Goal: Find specific page/section: Find specific page/section

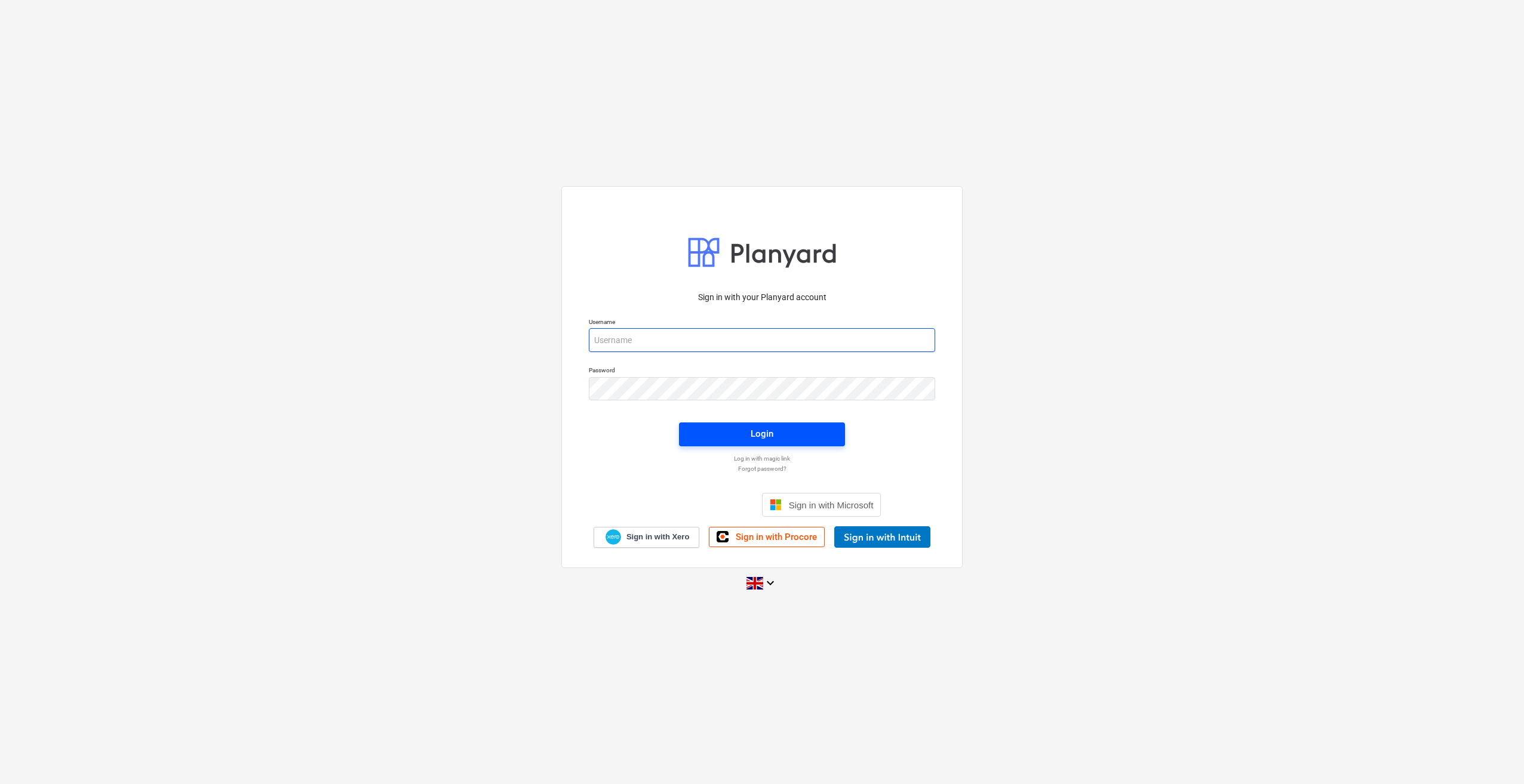
type input "[PERSON_NAME][EMAIL_ADDRESS][PERSON_NAME][DOMAIN_NAME]"
click at [769, 434] on div "Login" at bounding box center [762, 434] width 23 height 16
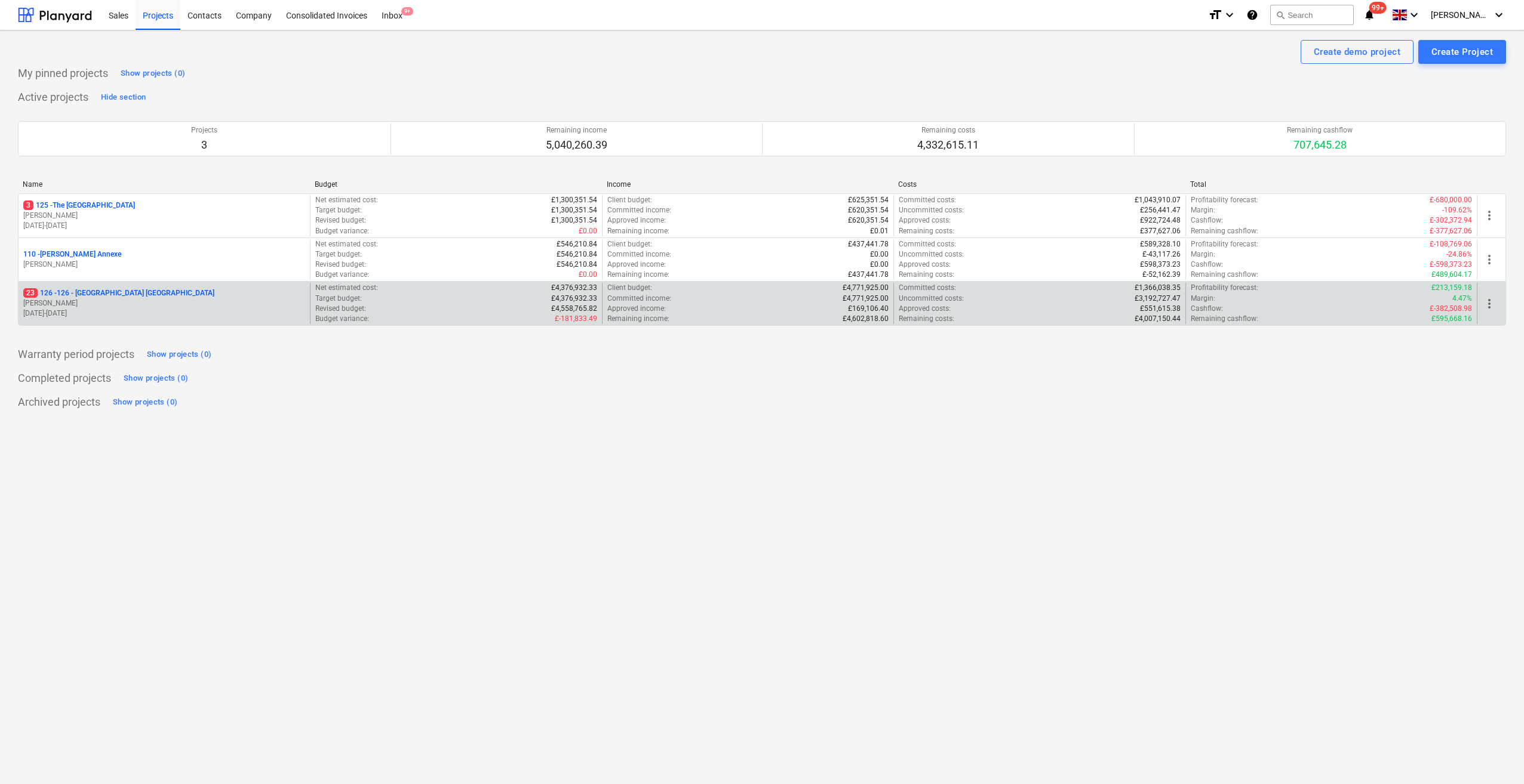
click at [74, 296] on p "23 126 - 126 - [GEOGRAPHIC_DATA] [GEOGRAPHIC_DATA]" at bounding box center [119, 293] width 191 height 10
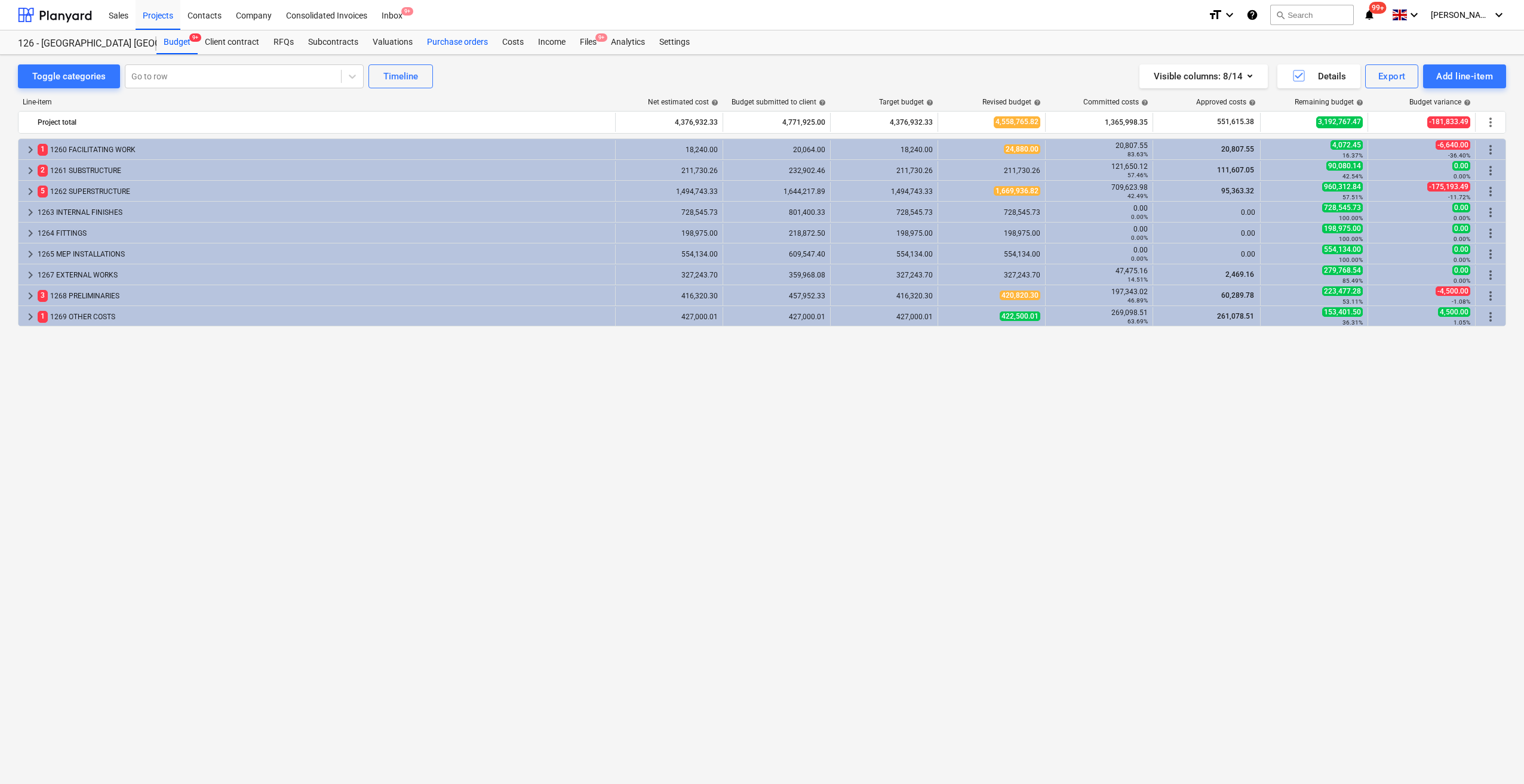
click at [459, 45] on div "Purchase orders" at bounding box center [457, 42] width 75 height 24
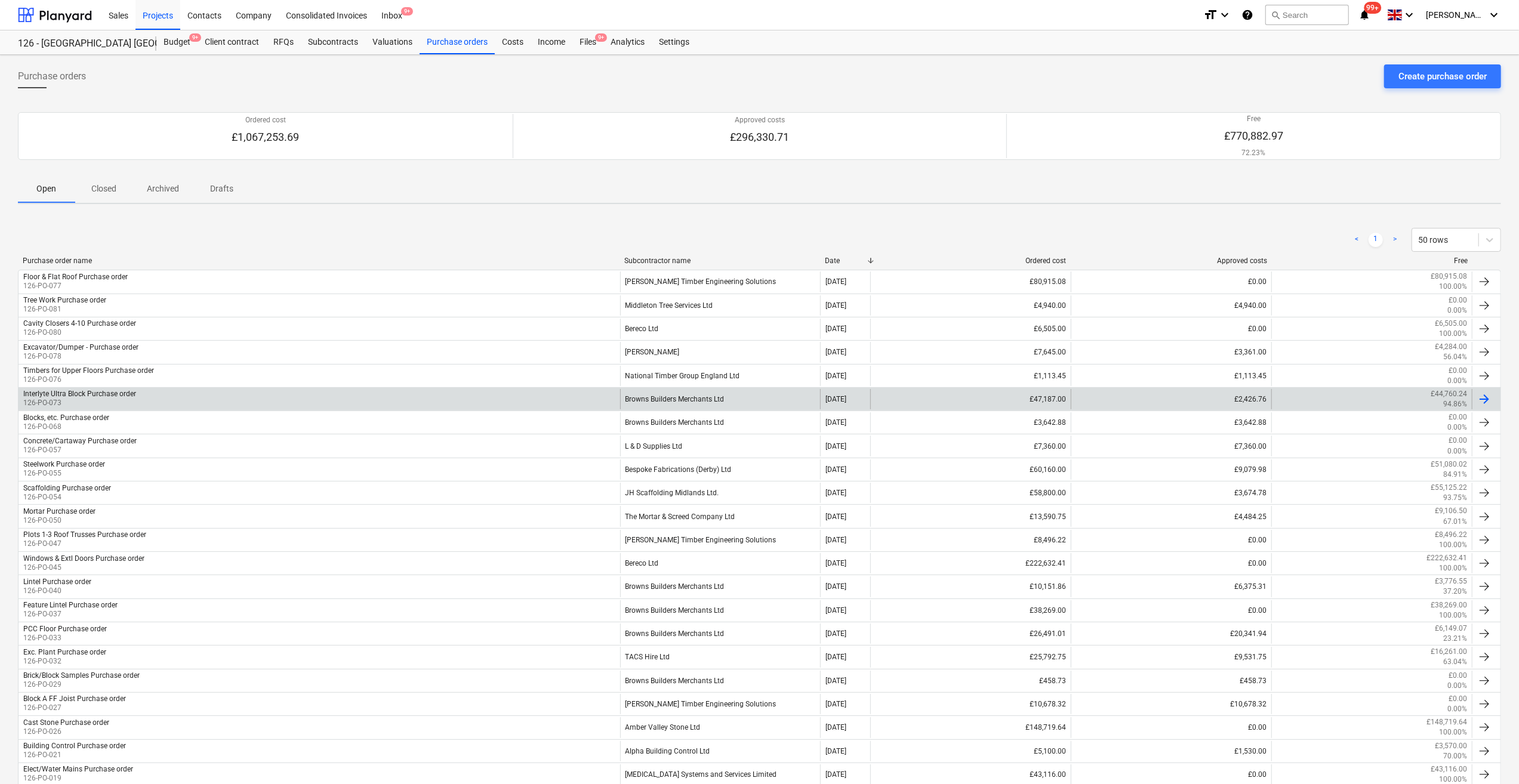
click at [1488, 401] on div at bounding box center [1485, 399] width 14 height 14
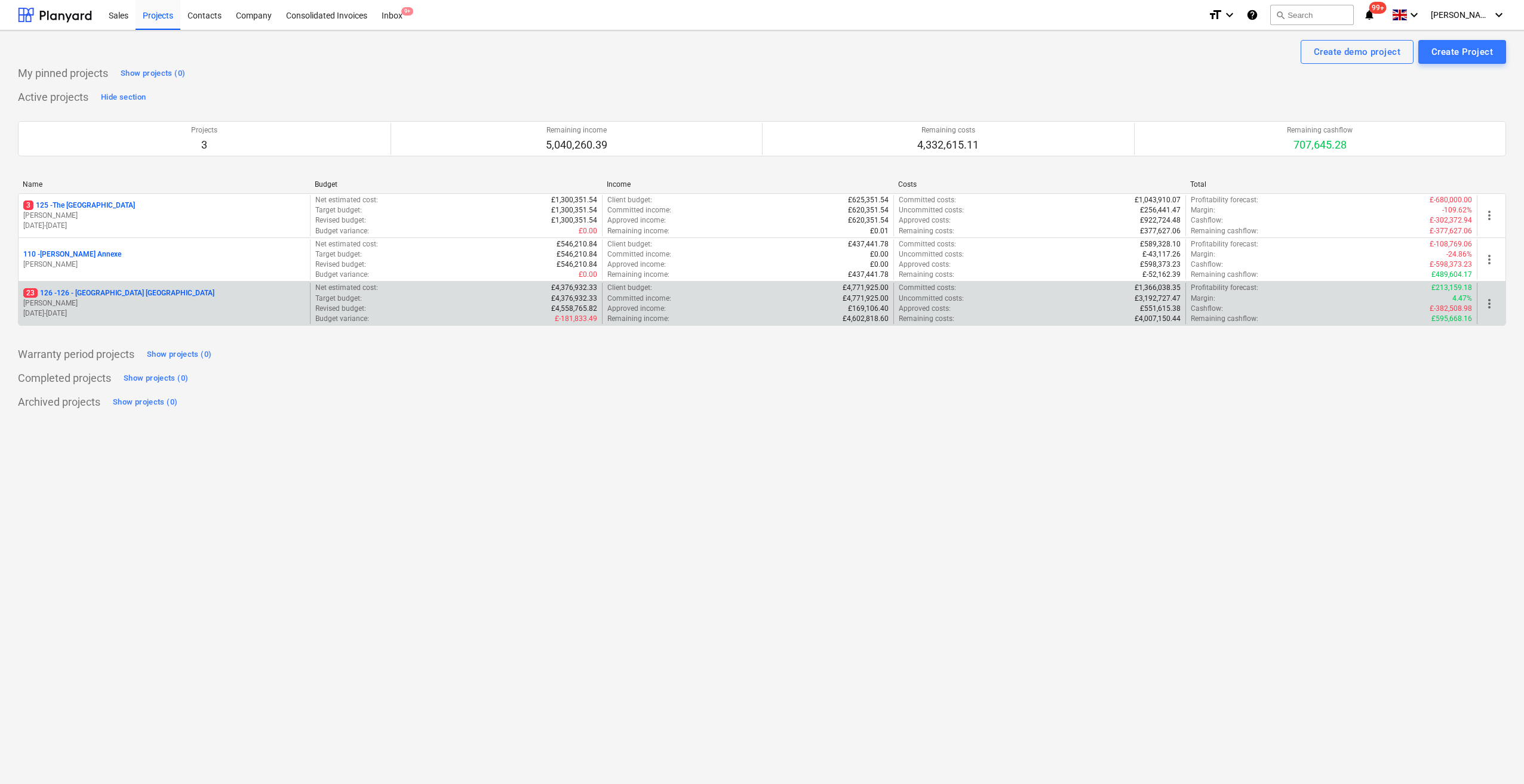
click at [124, 294] on p "23 126 - 126 - [GEOGRAPHIC_DATA] [GEOGRAPHIC_DATA]" at bounding box center [119, 293] width 191 height 10
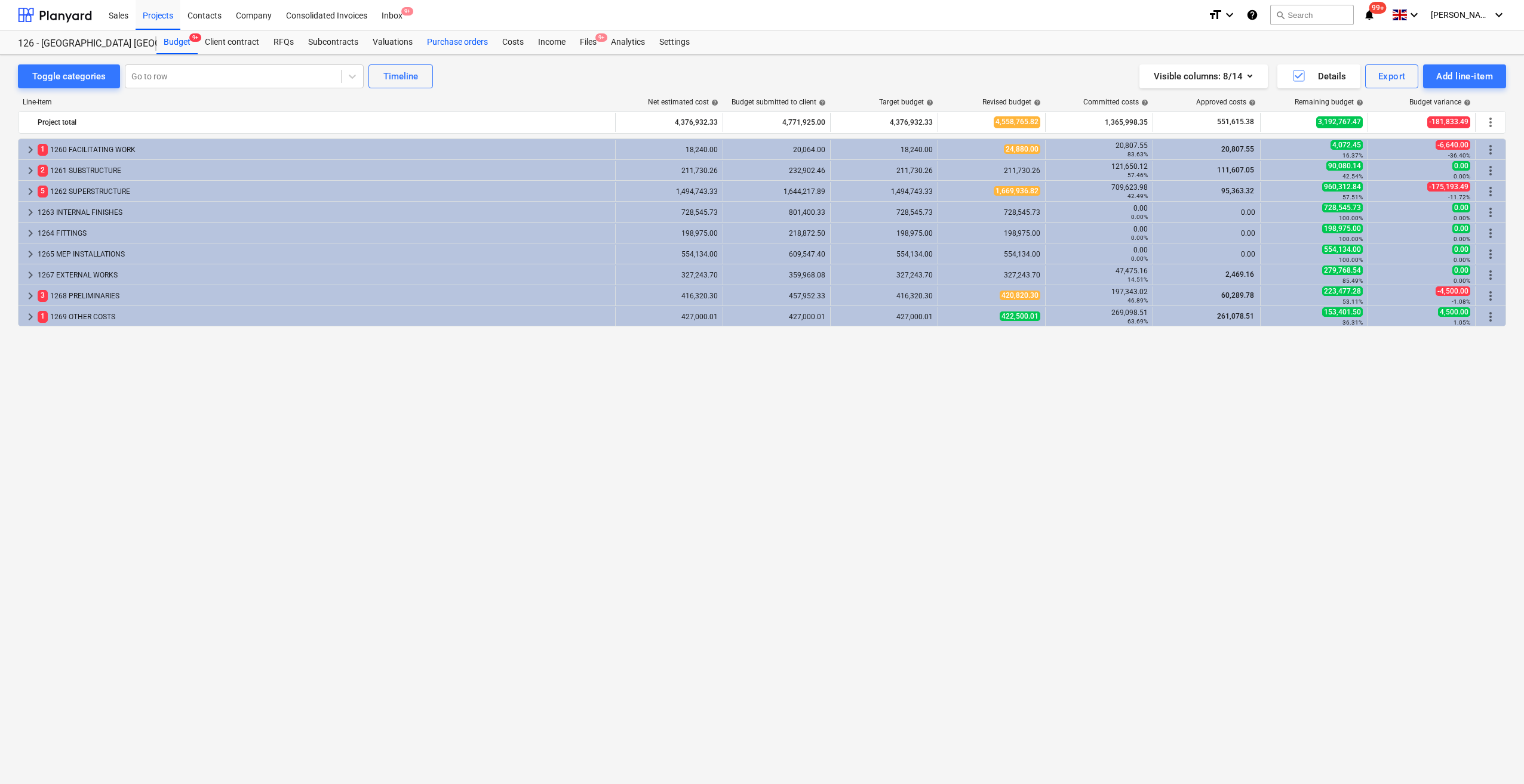
click at [466, 44] on div "Purchase orders" at bounding box center [457, 42] width 75 height 24
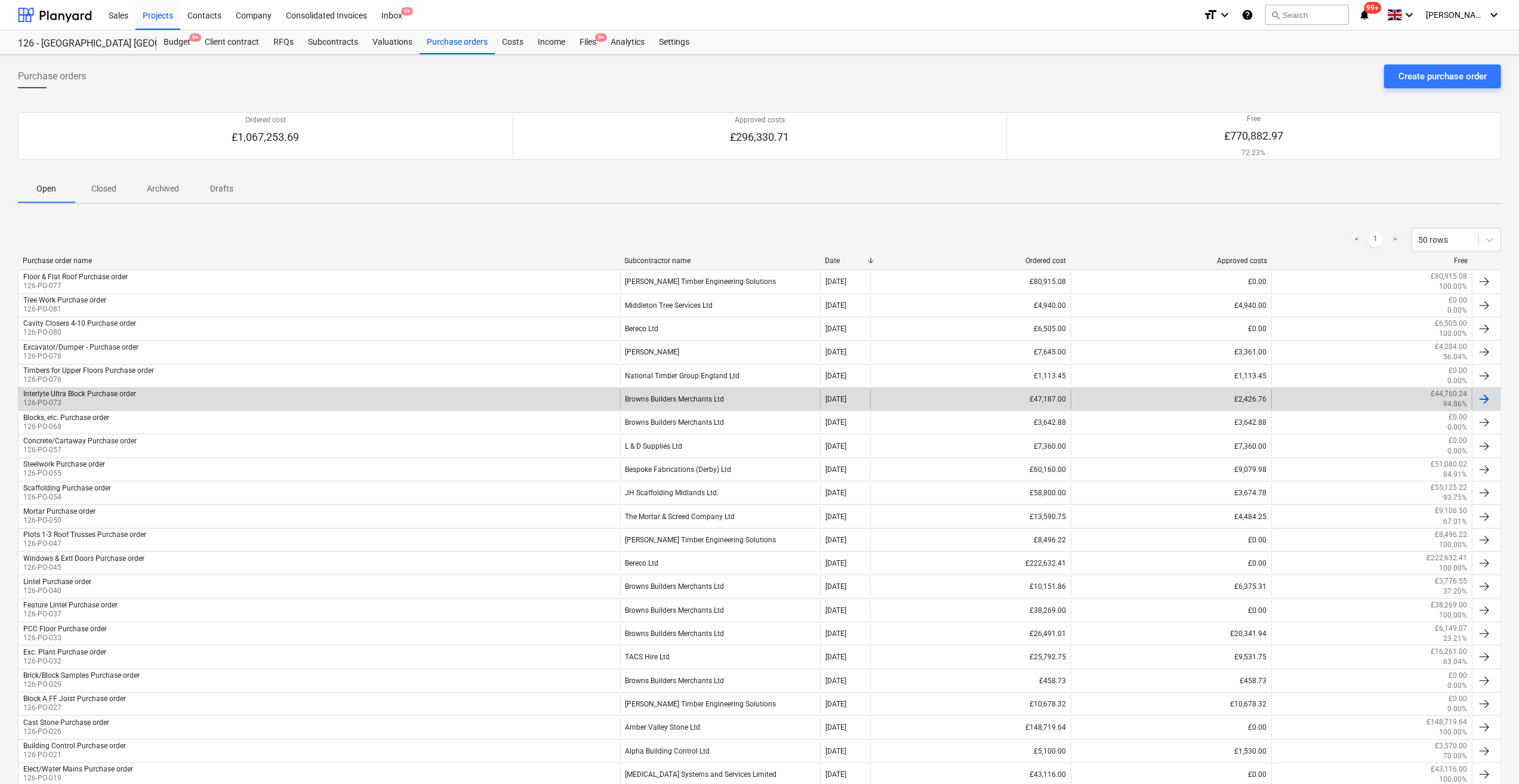
click at [672, 394] on div "Browns Builders Merchants Ltd" at bounding box center [721, 399] width 200 height 20
